Goal: Find specific page/section: Find specific page/section

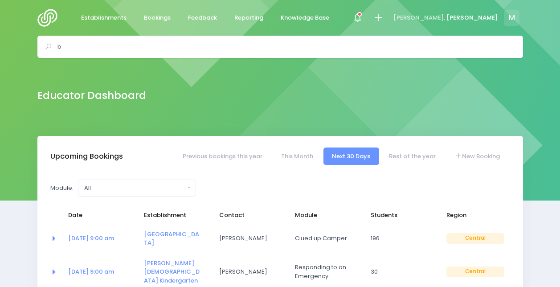
select select "5"
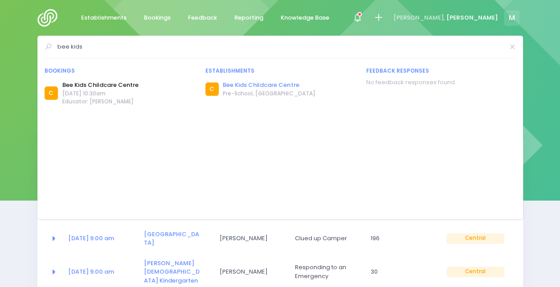
type input "bee kids"
click at [258, 85] on link "Bee Kids Childcare Centre" at bounding box center [269, 85] width 92 height 9
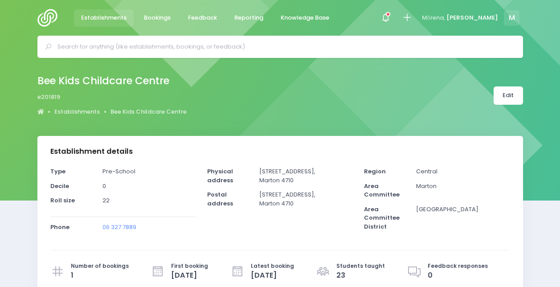
select select "5"
click at [293, 45] on input "text" at bounding box center [283, 46] width 453 height 13
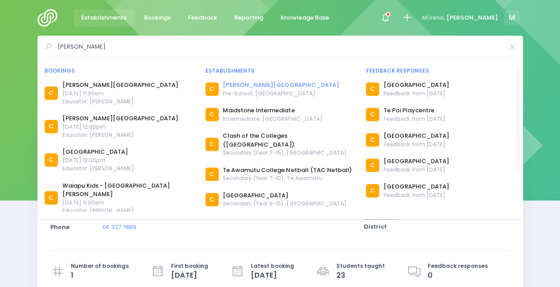
type input "follett"
click at [276, 85] on link "[PERSON_NAME][GEOGRAPHIC_DATA]" at bounding box center [281, 85] width 116 height 9
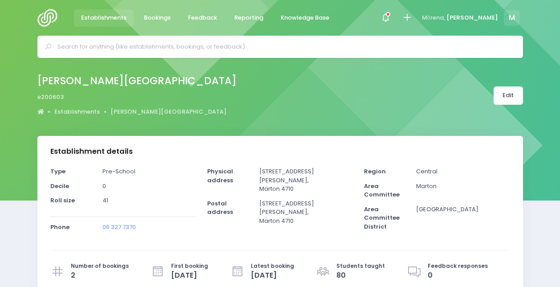
select select "5"
